Goal: Task Accomplishment & Management: Manage account settings

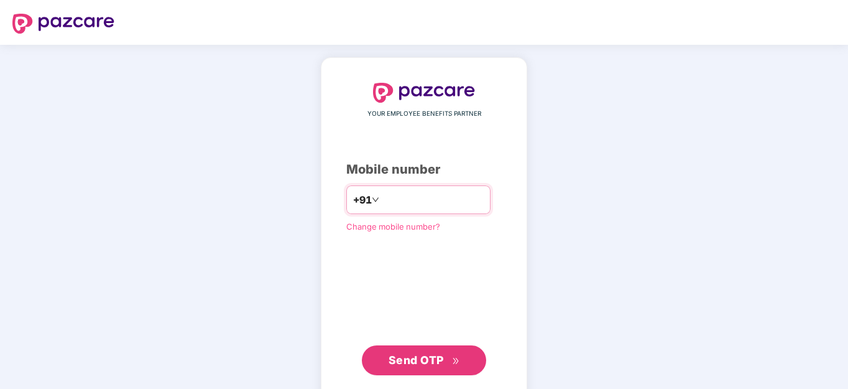
click at [403, 206] on input "number" at bounding box center [433, 200] width 102 height 20
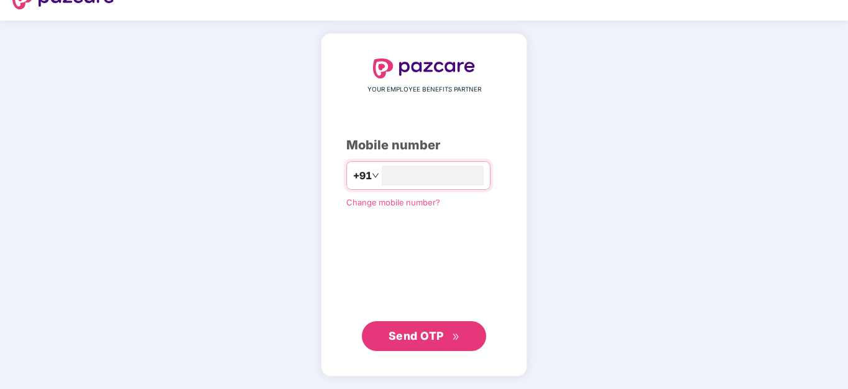
type input "**********"
click at [424, 337] on span "Send OTP" at bounding box center [416, 335] width 55 height 13
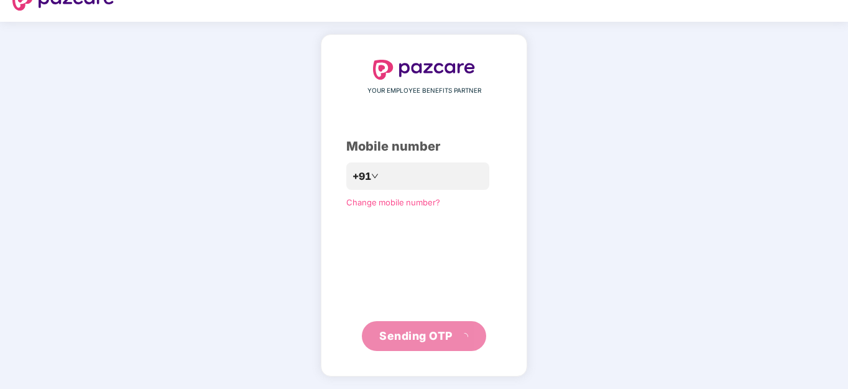
scroll to position [17, 0]
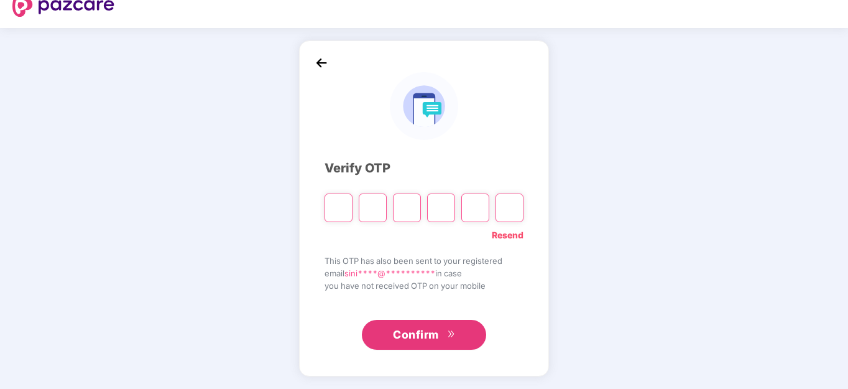
paste input "*"
type input "*"
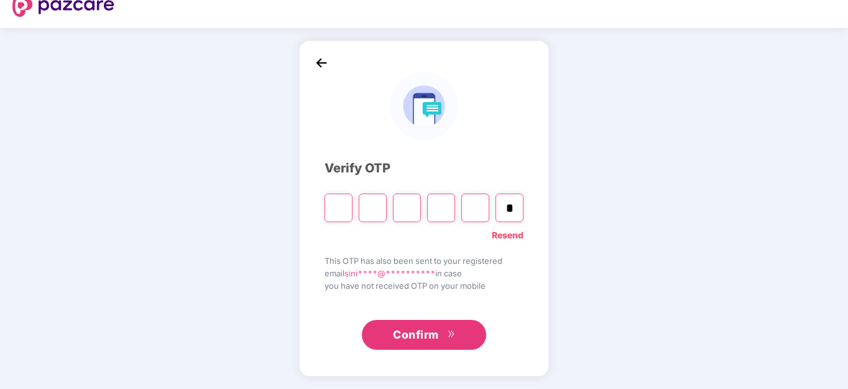
type input "*"
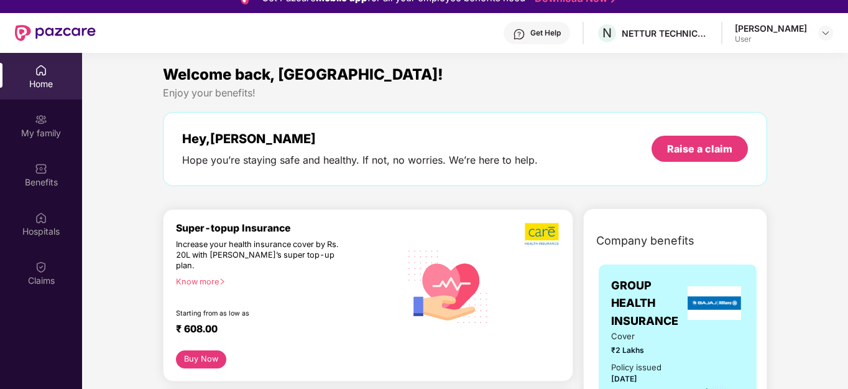
click at [685, 16] on div "Get Help N NETTUR TECHNICAL TRAINING FOUNDATION [PERSON_NAME] User" at bounding box center [465, 33] width 738 height 40
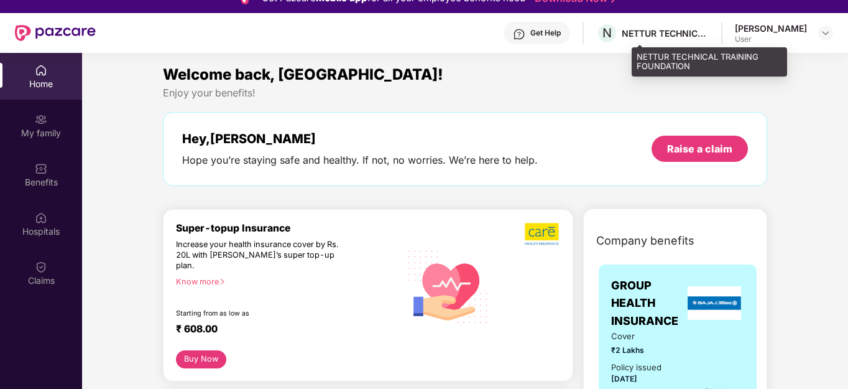
click at [682, 35] on div "NETTUR TECHNICAL TRAINING FOUNDATION" at bounding box center [665, 33] width 87 height 12
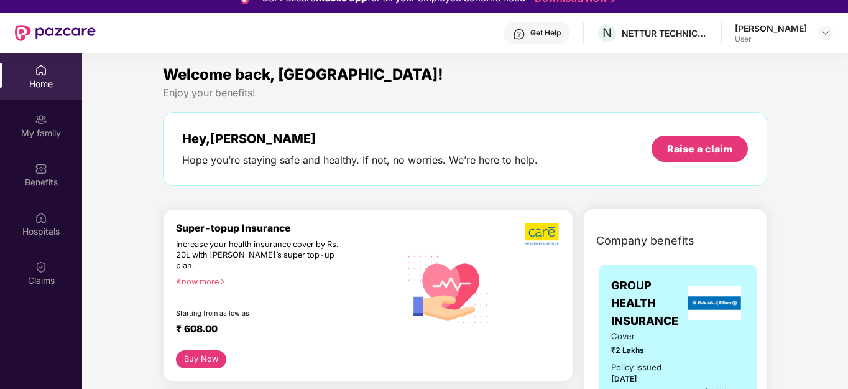
click at [781, 37] on div "User" at bounding box center [771, 39] width 72 height 10
click at [823, 34] on img at bounding box center [826, 33] width 10 height 10
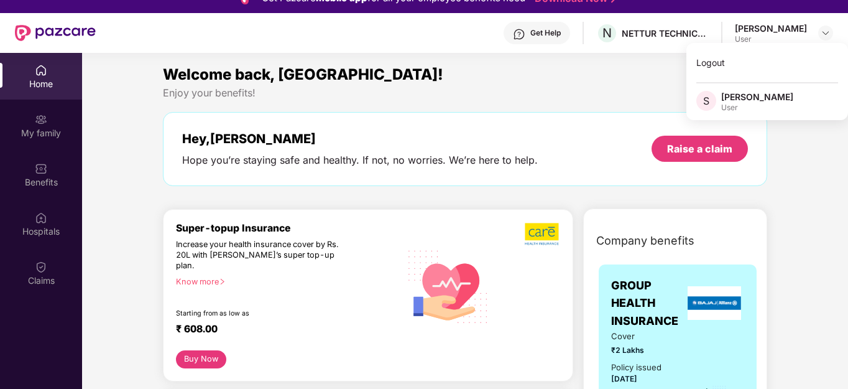
click at [45, 75] on img at bounding box center [41, 70] width 12 height 12
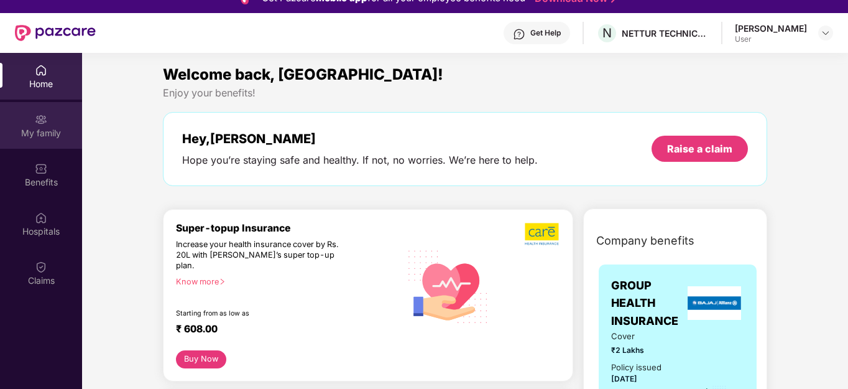
click at [45, 115] on img at bounding box center [41, 119] width 12 height 12
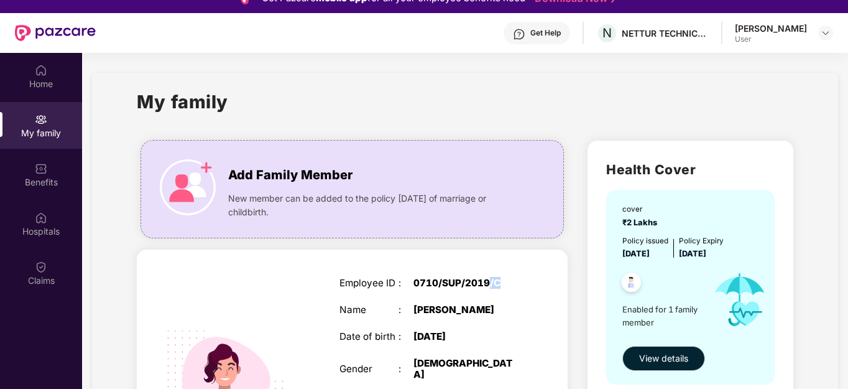
drag, startPoint x: 504, startPoint y: 283, endPoint x: 488, endPoint y: 287, distance: 16.0
click at [488, 287] on div "0710/SUP/2019/C" at bounding box center [466, 282] width 104 height 11
click at [498, 296] on div "Employee ID : 0710/SUP/2019/C Name : [PERSON_NAME] Date of birth : [DEMOGRAPHIC…" at bounding box center [428, 387] width 203 height 250
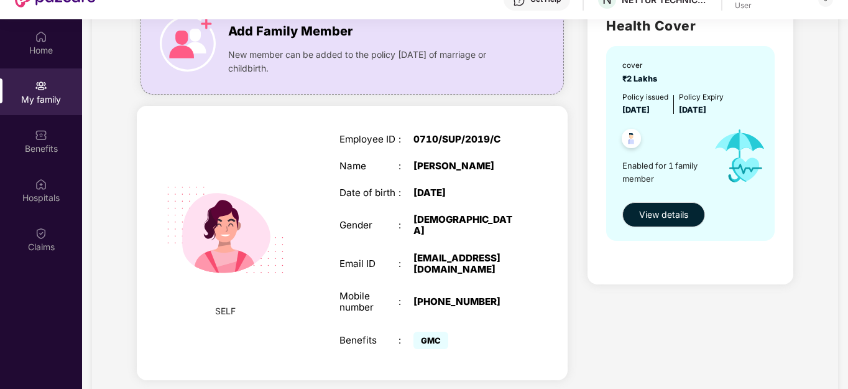
scroll to position [70, 0]
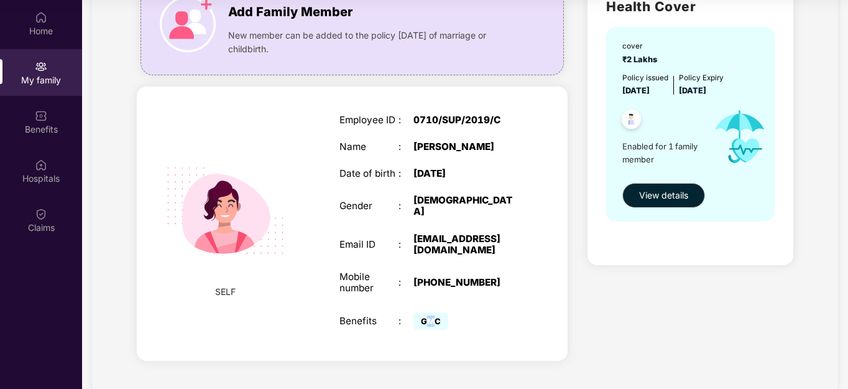
drag, startPoint x: 437, startPoint y: 299, endPoint x: 425, endPoint y: 299, distance: 12.4
click at [425, 312] on span "GMC" at bounding box center [431, 320] width 35 height 17
drag, startPoint x: 440, startPoint y: 295, endPoint x: 419, endPoint y: 299, distance: 21.5
click at [419, 312] on span "GMC" at bounding box center [431, 320] width 35 height 17
copy span "GMC"
